Goal: Transaction & Acquisition: Purchase product/service

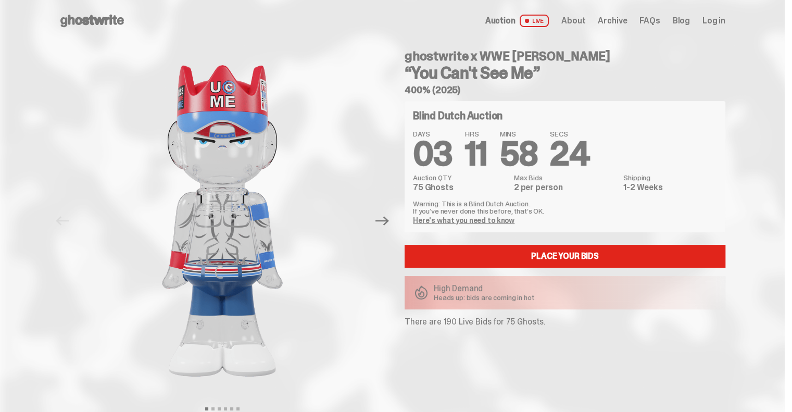
click at [543, 269] on div "Place your Bids High Demand Heads up: bids are coming in hot" at bounding box center [565, 277] width 321 height 65
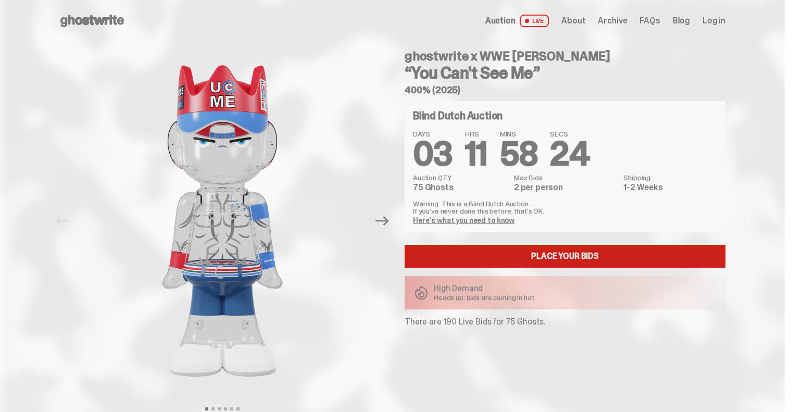
click at [547, 258] on link "Place your Bids" at bounding box center [565, 256] width 321 height 23
